Goal: Task Accomplishment & Management: Use online tool/utility

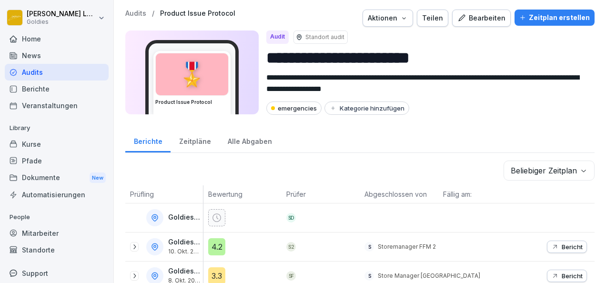
click at [52, 67] on div "Audits" at bounding box center [57, 72] width 104 height 17
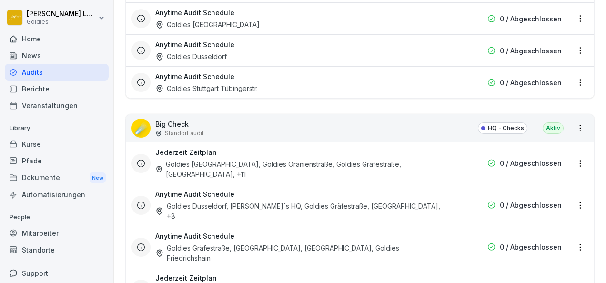
scroll to position [1323, 0]
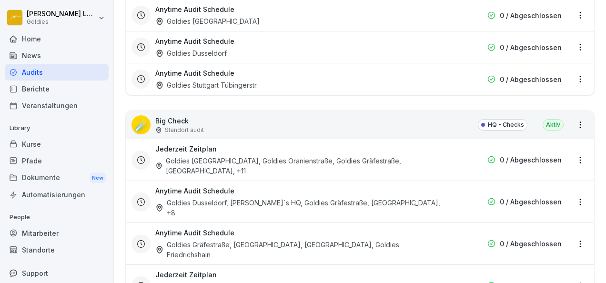
click at [446, 139] on div "Jederzeit Zeitplan Goldies [GEOGRAPHIC_DATA], [GEOGRAPHIC_DATA], [GEOGRAPHIC_DA…" at bounding box center [360, 160] width 469 height 42
click at [419, 113] on div "☄️ Big Check Standort audit HQ - Checks Aktiv" at bounding box center [360, 125] width 469 height 28
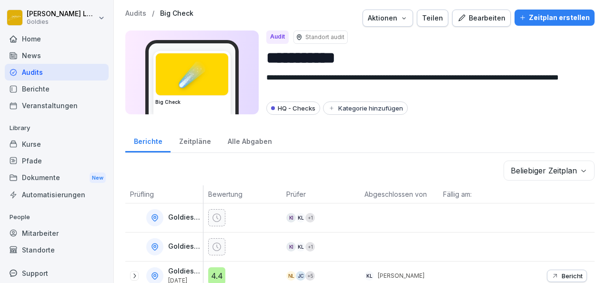
click at [492, 10] on button "Bearbeiten" at bounding box center [481, 18] width 59 height 17
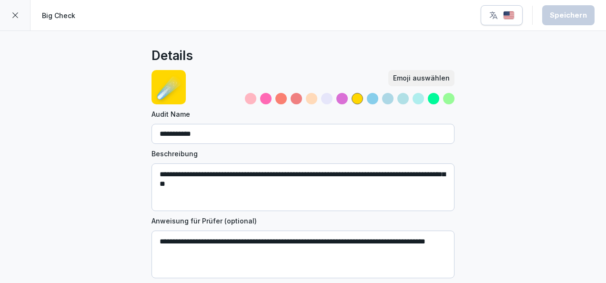
click at [20, 13] on div at bounding box center [15, 15] width 31 height 31
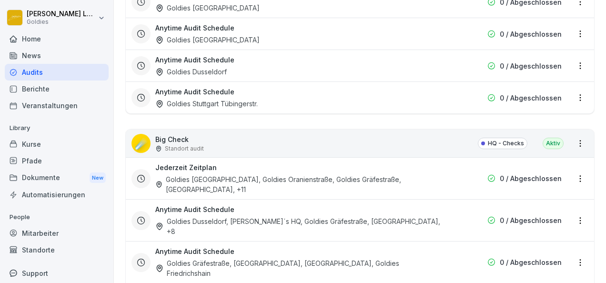
scroll to position [1351, 0]
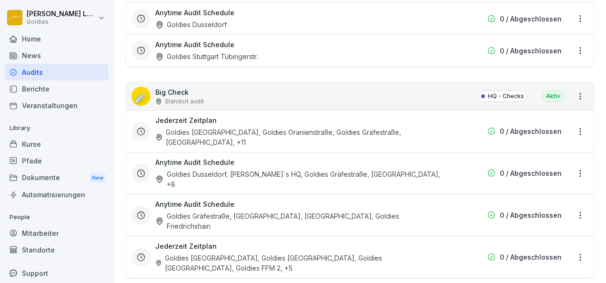
click at [238, 127] on div "Goldies [GEOGRAPHIC_DATA], Goldies Oranienstraße, Goldies Gräfestraße, [GEOGRAP…" at bounding box center [299, 137] width 288 height 20
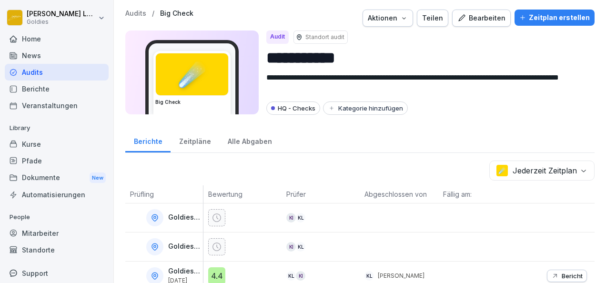
click at [488, 21] on div "Bearbeiten" at bounding box center [482, 18] width 48 height 10
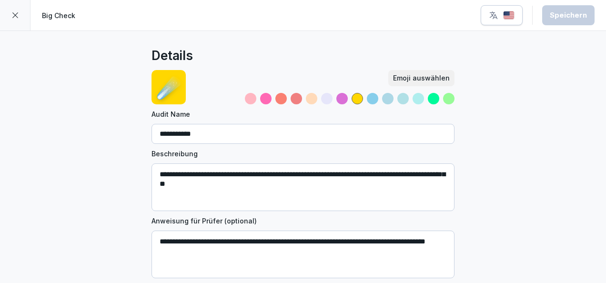
click at [509, 19] on img "button" at bounding box center [508, 15] width 11 height 9
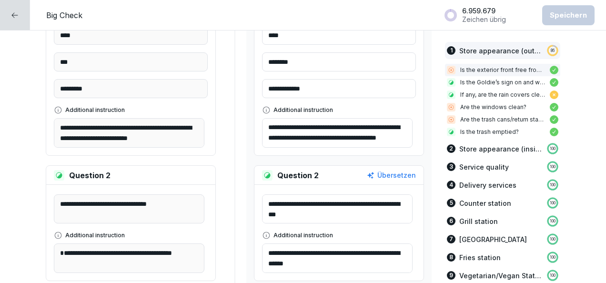
scroll to position [432, 0]
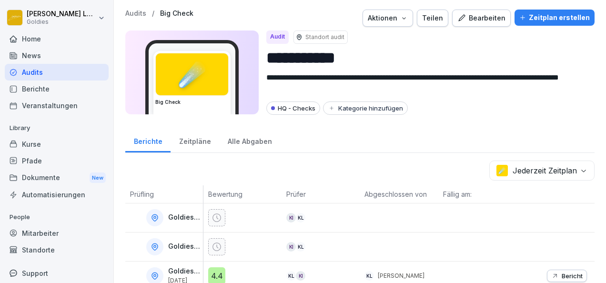
click at [144, 16] on p "Audits" at bounding box center [135, 14] width 21 height 8
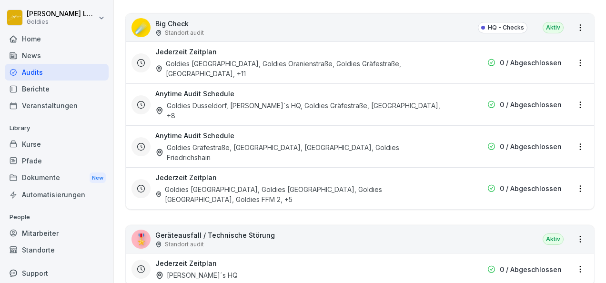
scroll to position [1419, 0]
click at [239, 185] on div "Goldies [GEOGRAPHIC_DATA], Goldies [GEOGRAPHIC_DATA], Goldies [GEOGRAPHIC_DATA]…" at bounding box center [299, 195] width 288 height 20
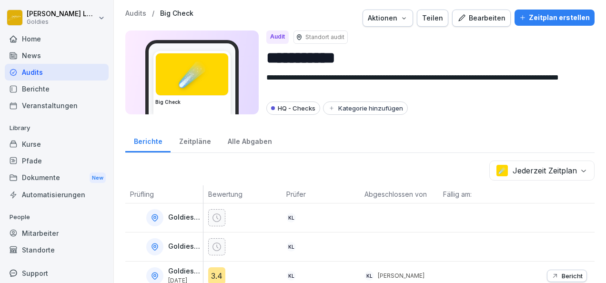
click at [482, 25] on button "Bearbeiten" at bounding box center [481, 18] width 59 height 17
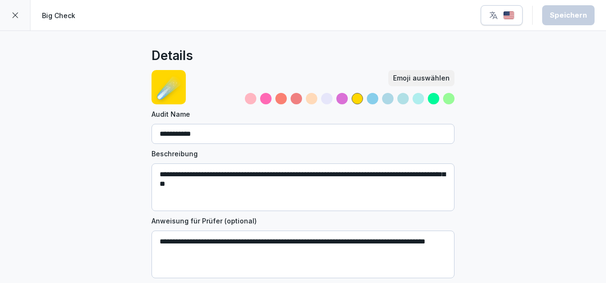
click at [20, 11] on div at bounding box center [15, 15] width 31 height 31
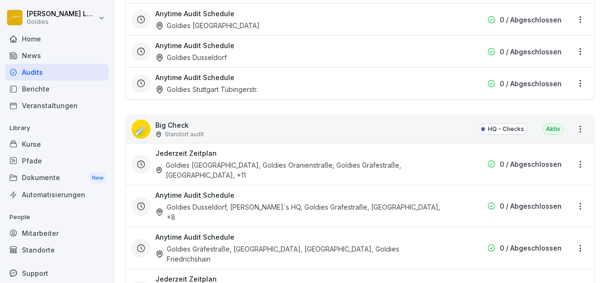
scroll to position [1327, 0]
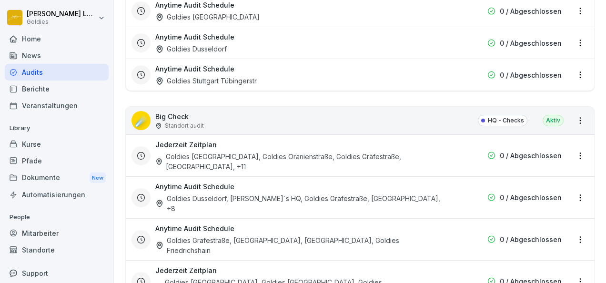
click at [375, 143] on div "Jederzeit Zeitplan Goldies [GEOGRAPHIC_DATA], [GEOGRAPHIC_DATA], Goldies Gräfes…" at bounding box center [299, 156] width 288 height 32
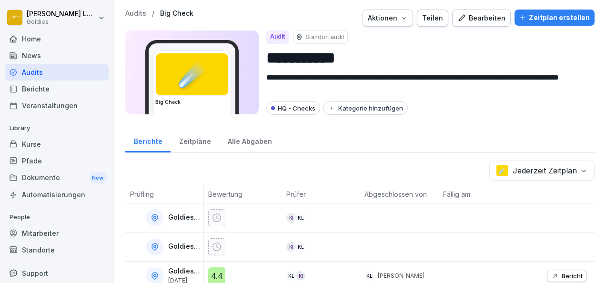
click at [480, 19] on div "Bearbeiten" at bounding box center [482, 18] width 48 height 10
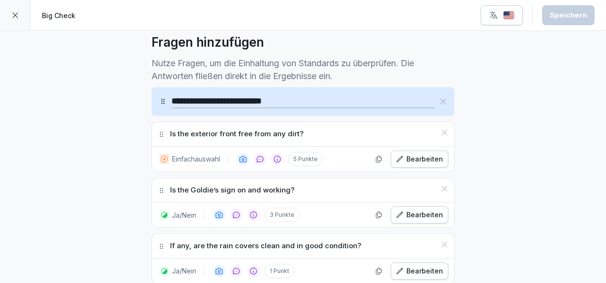
scroll to position [265, 0]
click at [503, 18] on div "button" at bounding box center [502, 15] width 26 height 10
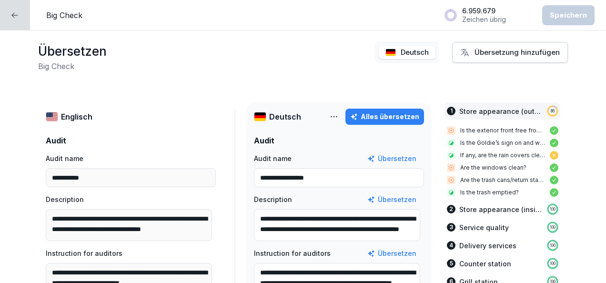
click at [501, 59] on button "Übersetzung hinzufügen" at bounding box center [510, 52] width 116 height 21
click at [316, 65] on div "Übersetzen Big Check Deutsch Übersetzung hinzufügen" at bounding box center [303, 57] width 530 height 30
click at [374, 175] on input "**********" at bounding box center [339, 177] width 170 height 19
type input "**********"
click at [556, 11] on div "Speichern" at bounding box center [568, 15] width 37 height 10
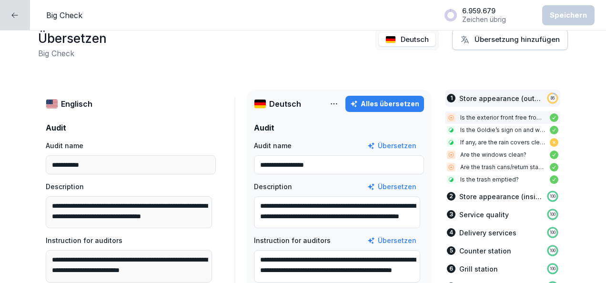
scroll to position [13, 0]
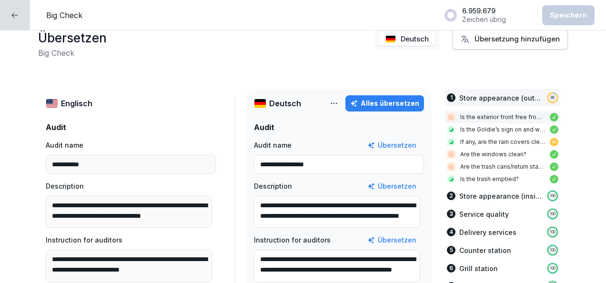
click at [5, 18] on div at bounding box center [15, 15] width 30 height 30
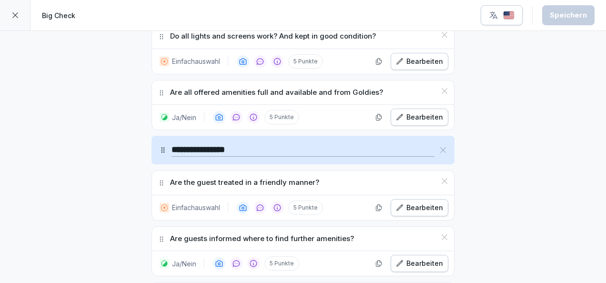
scroll to position [1073, 0]
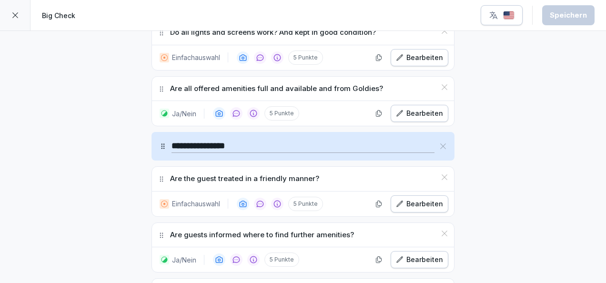
click at [402, 200] on icon "button" at bounding box center [400, 204] width 8 height 8
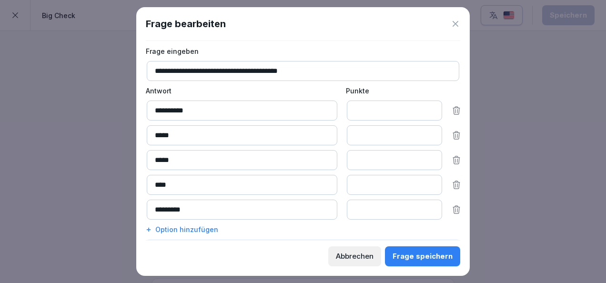
scroll to position [66, 0]
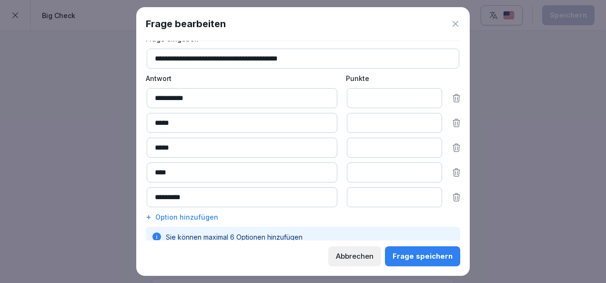
drag, startPoint x: 401, startPoint y: 97, endPoint x: 350, endPoint y: 93, distance: 51.2
click at [350, 93] on input "*" at bounding box center [394, 98] width 95 height 20
type input "**"
drag, startPoint x: 365, startPoint y: 120, endPoint x: 350, endPoint y: 122, distance: 15.4
click at [350, 122] on input "*" at bounding box center [394, 123] width 95 height 20
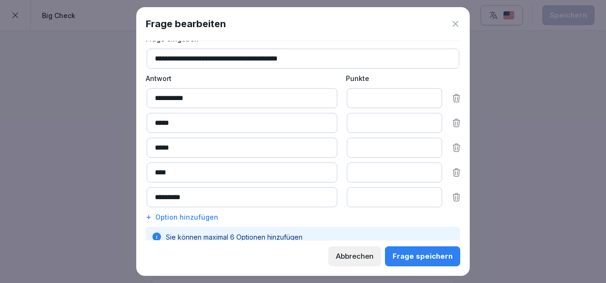
click at [357, 146] on input "*" at bounding box center [394, 148] width 95 height 20
drag, startPoint x: 359, startPoint y: 120, endPoint x: 340, endPoint y: 125, distance: 19.3
click at [340, 125] on div "**** *" at bounding box center [304, 123] width 315 height 20
type input "*"
drag, startPoint x: 367, startPoint y: 149, endPoint x: 322, endPoint y: 147, distance: 45.3
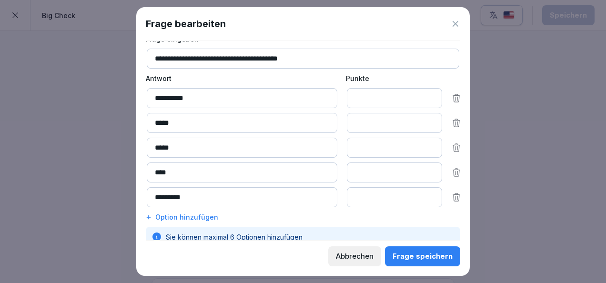
click at [322, 147] on div "**** *" at bounding box center [304, 148] width 315 height 20
type input "*"
drag, startPoint x: 361, startPoint y: 126, endPoint x: 340, endPoint y: 121, distance: 21.6
click at [340, 121] on div "**** *" at bounding box center [304, 123] width 315 height 20
type input "*"
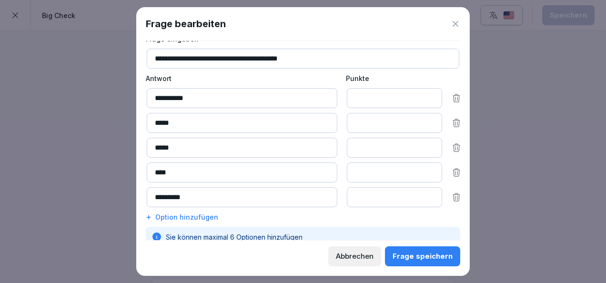
click at [365, 178] on input "*" at bounding box center [394, 173] width 95 height 20
drag, startPoint x: 364, startPoint y: 174, endPoint x: 318, endPoint y: 176, distance: 45.8
click at [318, 176] on div "*** *" at bounding box center [304, 173] width 315 height 20
type input "*"
drag, startPoint x: 382, startPoint y: 195, endPoint x: 330, endPoint y: 195, distance: 52.5
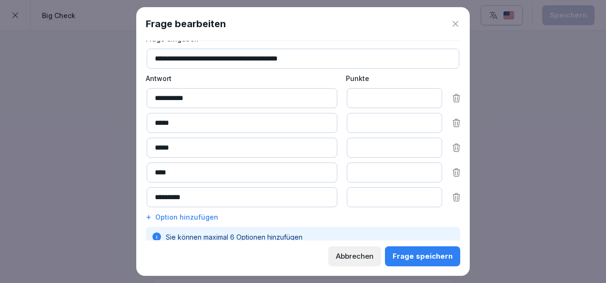
click at [330, 195] on div "******** *" at bounding box center [304, 197] width 315 height 20
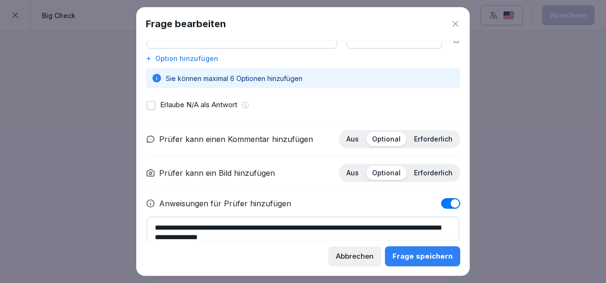
scroll to position [226, 0]
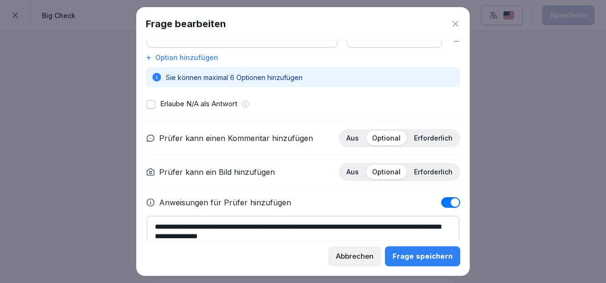
type input "*"
click at [414, 257] on div "Frage speichern" at bounding box center [423, 256] width 60 height 10
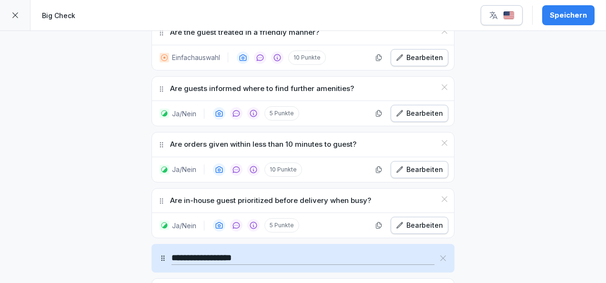
scroll to position [1235, 0]
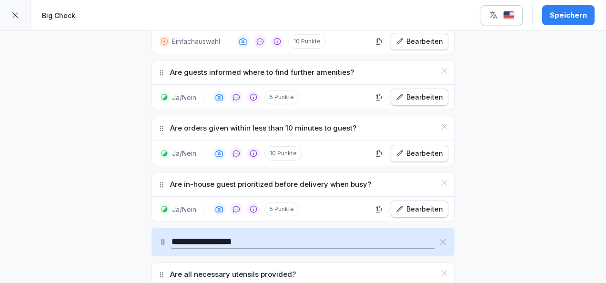
click at [398, 205] on icon "button" at bounding box center [400, 209] width 8 height 8
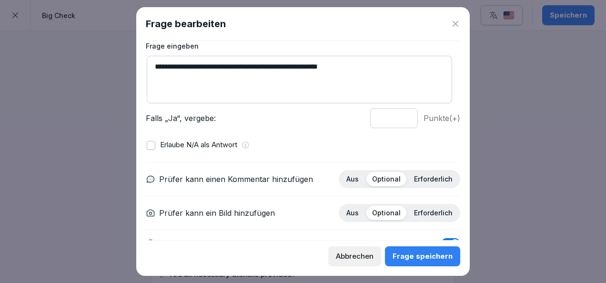
scroll to position [60, 0]
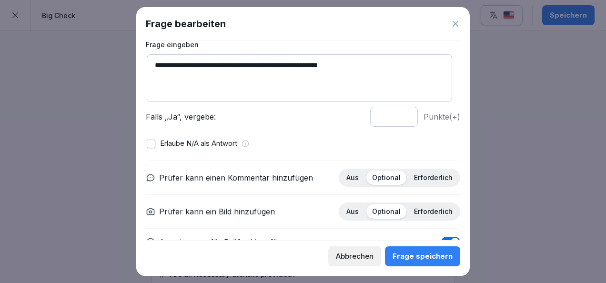
click at [154, 143] on button "button" at bounding box center [151, 144] width 9 height 9
click at [411, 263] on button "Frage speichern" at bounding box center [422, 256] width 75 height 20
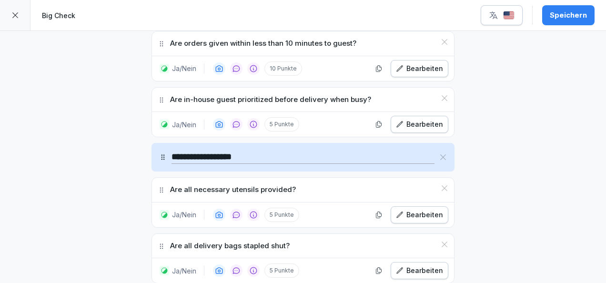
scroll to position [1321, 0]
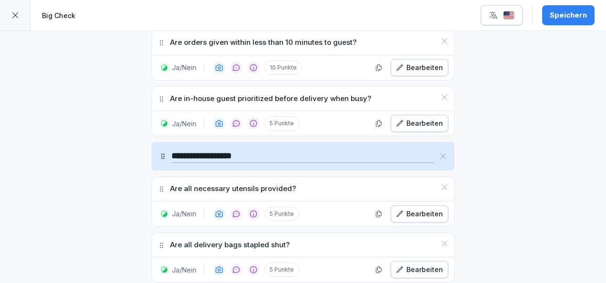
click at [547, 18] on button "Speichern" at bounding box center [569, 15] width 52 height 20
click at [399, 209] on div "Bearbeiten" at bounding box center [419, 214] width 47 height 10
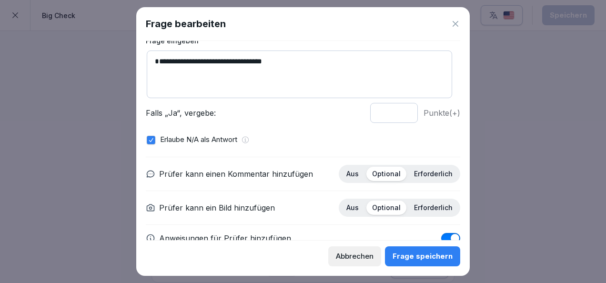
scroll to position [136, 0]
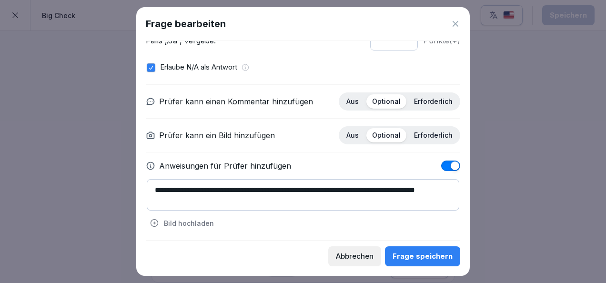
click at [357, 257] on div "Abbrechen" at bounding box center [355, 256] width 38 height 10
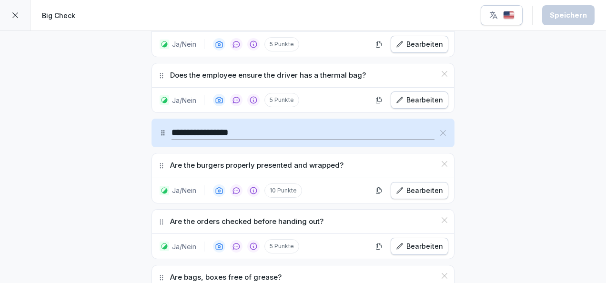
scroll to position [1716, 0]
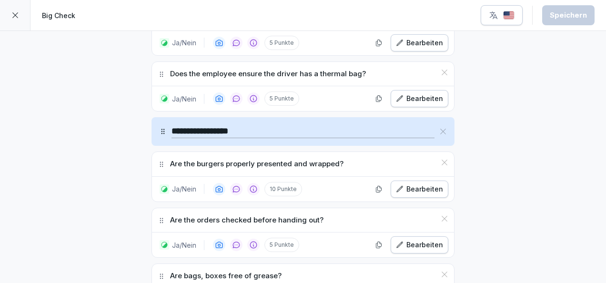
click at [416, 236] on button "Bearbeiten" at bounding box center [420, 244] width 58 height 17
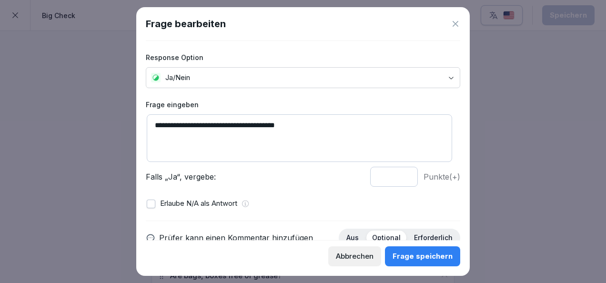
click at [381, 171] on input "*" at bounding box center [394, 177] width 48 height 20
click at [398, 173] on input "*" at bounding box center [394, 177] width 48 height 20
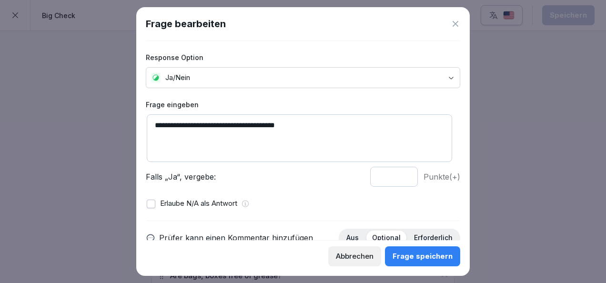
click at [398, 173] on input "*" at bounding box center [394, 177] width 48 height 20
type input "*"
click at [398, 173] on input "*" at bounding box center [394, 177] width 48 height 20
click at [413, 253] on div "Frage speichern" at bounding box center [423, 256] width 60 height 10
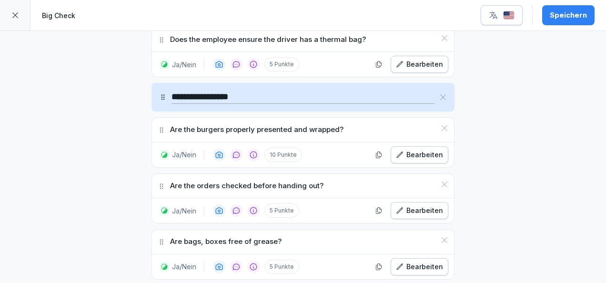
scroll to position [1792, 0]
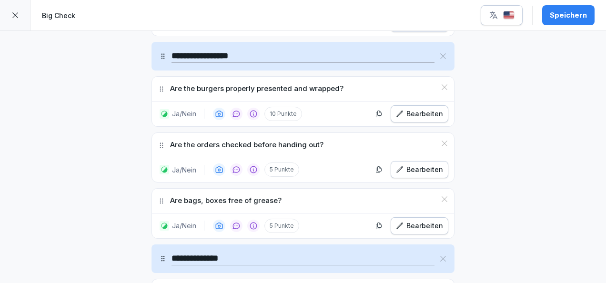
click at [401, 222] on icon "button" at bounding box center [400, 226] width 8 height 8
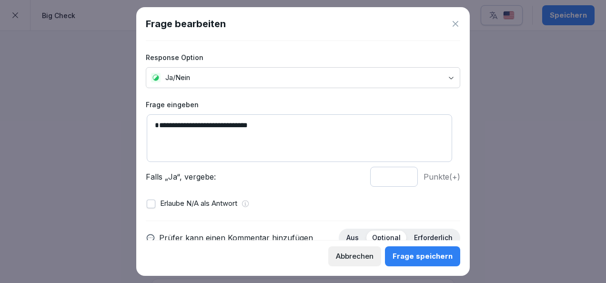
click at [400, 175] on input "*" at bounding box center [394, 177] width 48 height 20
type input "**"
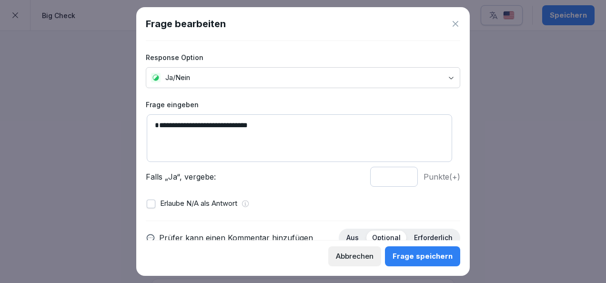
click at [400, 175] on input "**" at bounding box center [394, 177] width 48 height 20
click at [418, 254] on div "Frage speichern" at bounding box center [423, 256] width 60 height 10
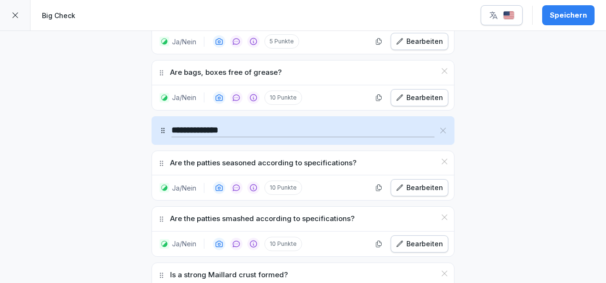
scroll to position [1938, 0]
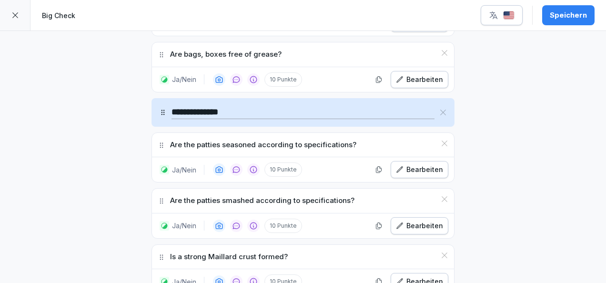
click at [403, 217] on button "Bearbeiten" at bounding box center [420, 225] width 58 height 17
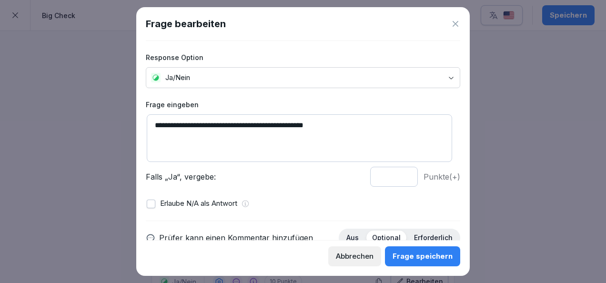
scroll to position [136, 0]
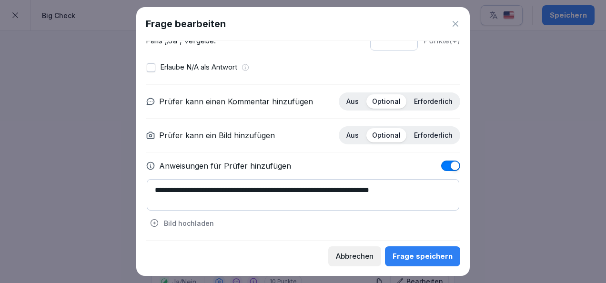
click at [422, 189] on textarea "**********" at bounding box center [303, 194] width 313 height 31
type textarea "**********"
click at [439, 253] on div "Frage speichern" at bounding box center [423, 256] width 60 height 10
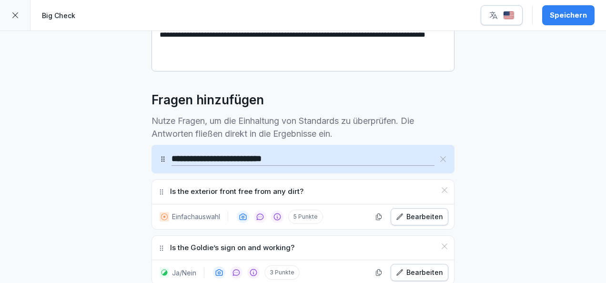
scroll to position [144, 0]
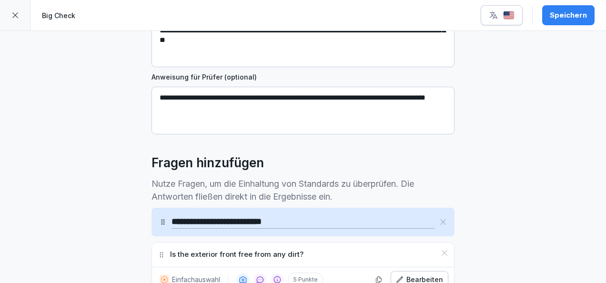
click at [561, 23] on button "Speichern" at bounding box center [569, 15] width 52 height 20
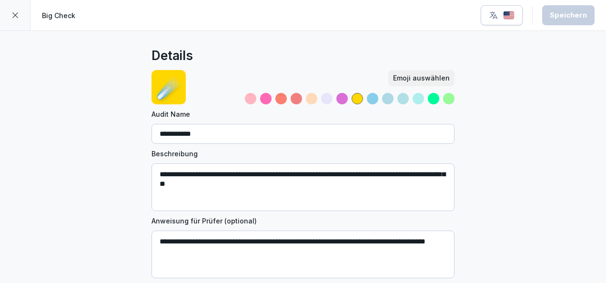
scroll to position [81, 0]
